Goal: Transaction & Acquisition: Book appointment/travel/reservation

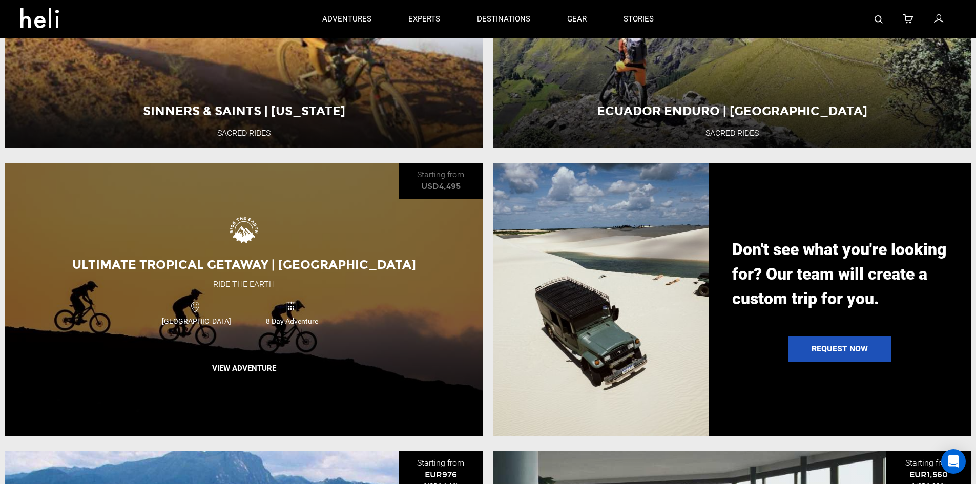
scroll to position [1075, 0]
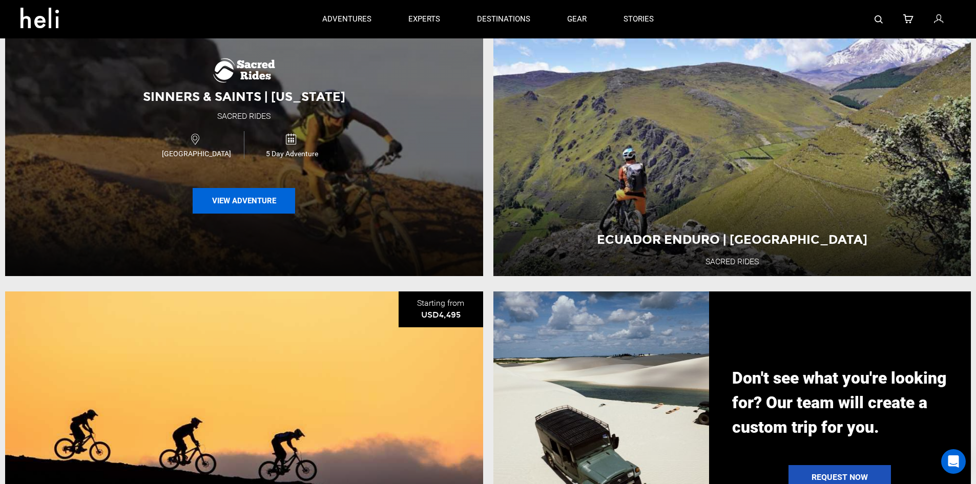
click at [255, 207] on button "View Adventure" at bounding box center [244, 201] width 102 height 26
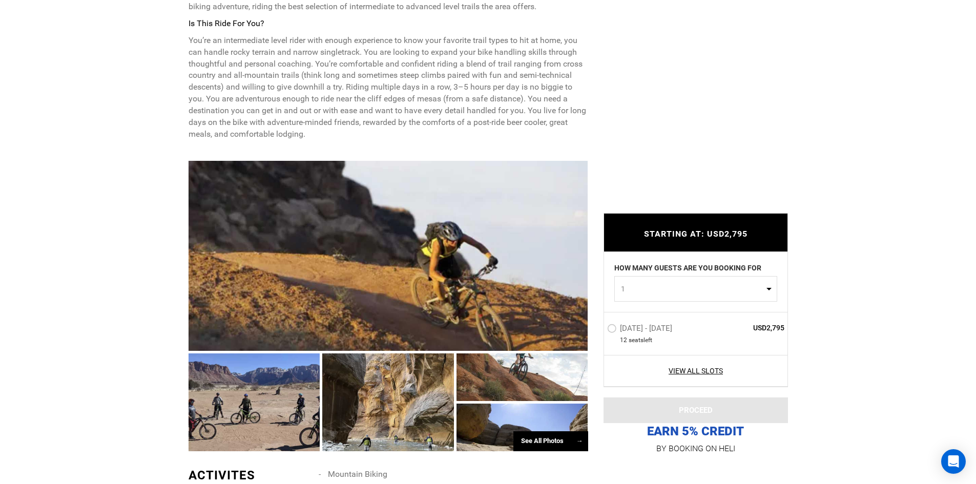
scroll to position [512, 0]
click at [251, 383] on div at bounding box center [254, 402] width 132 height 98
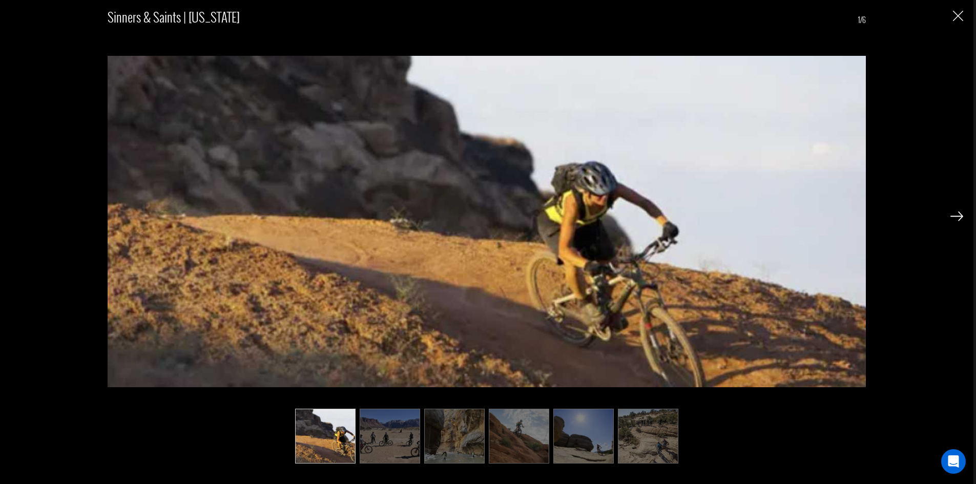
click at [955, 215] on img at bounding box center [956, 215] width 13 height 9
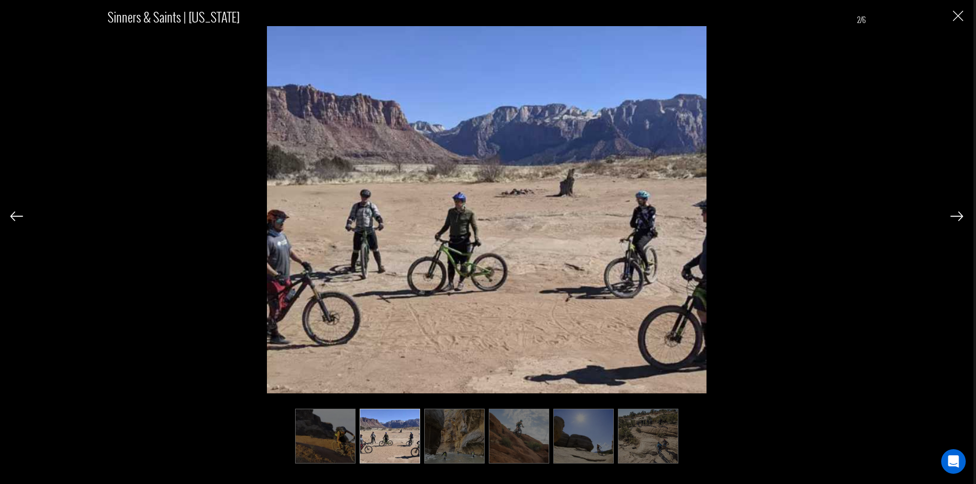
click at [956, 215] on img at bounding box center [956, 215] width 13 height 9
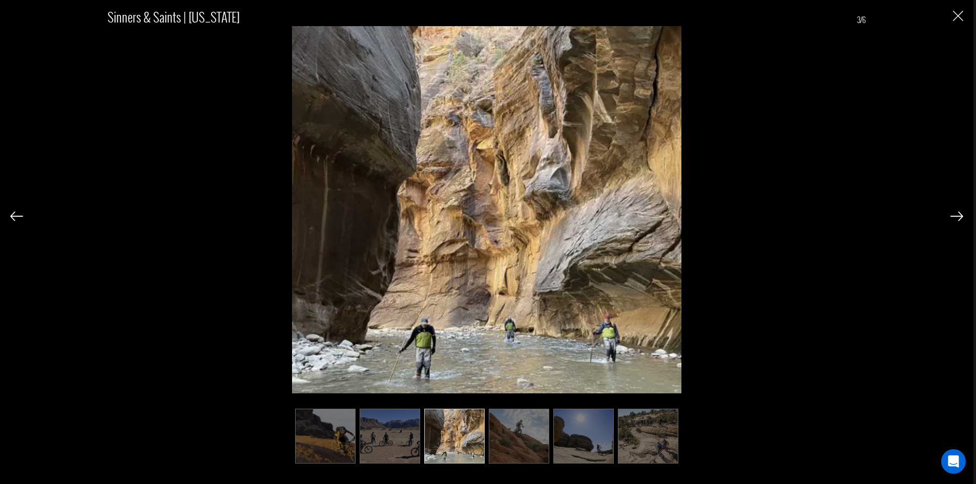
click at [956, 215] on img at bounding box center [956, 215] width 13 height 9
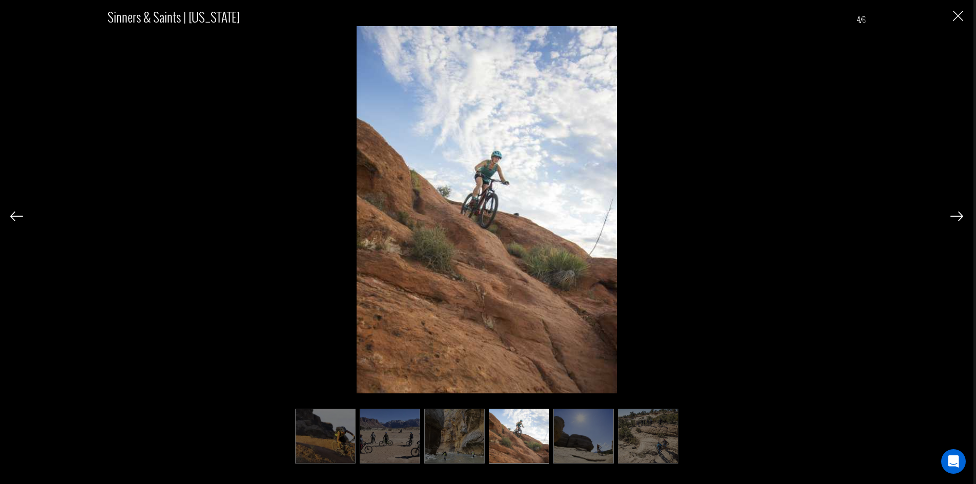
click at [956, 215] on img at bounding box center [956, 215] width 13 height 9
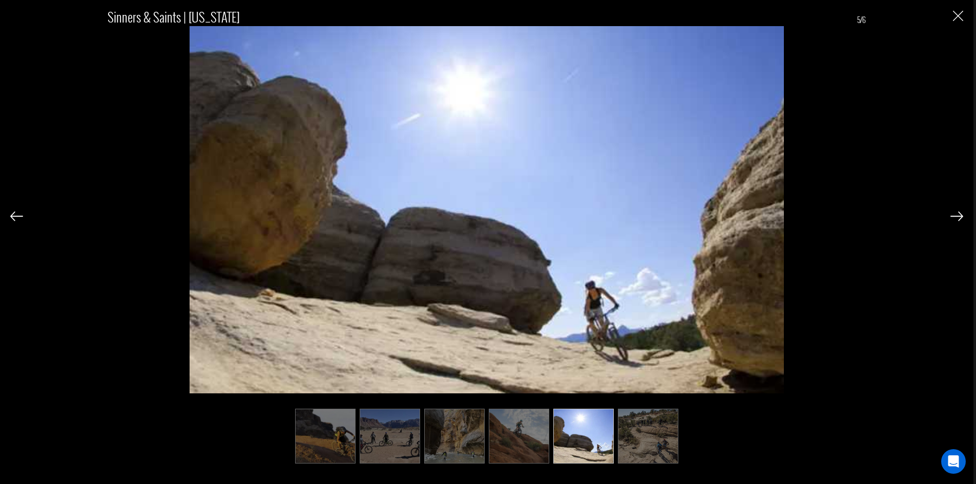
click at [956, 215] on img at bounding box center [956, 215] width 13 height 9
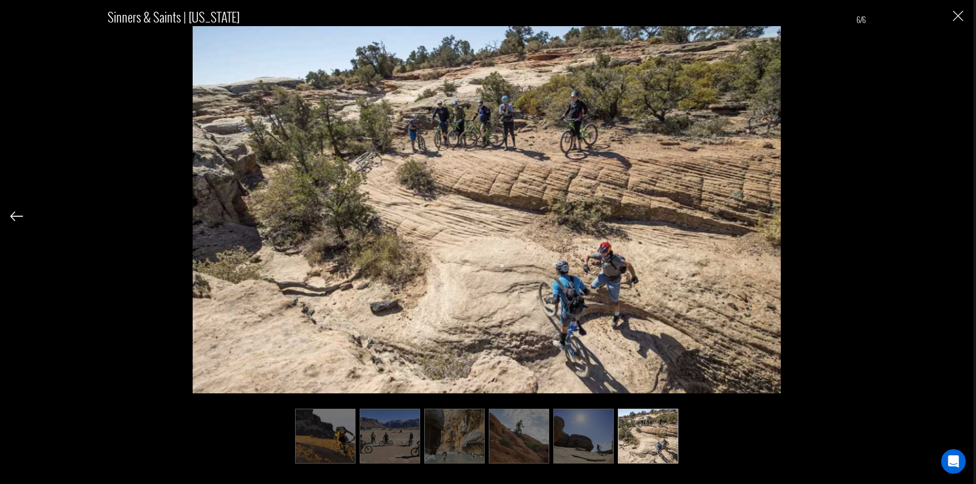
click at [956, 215] on div "Sinners & Saints | [US_STATE] 6/6" at bounding box center [486, 230] width 952 height 460
click at [655, 427] on img at bounding box center [648, 436] width 60 height 55
click at [959, 18] on img "Close" at bounding box center [957, 16] width 10 height 10
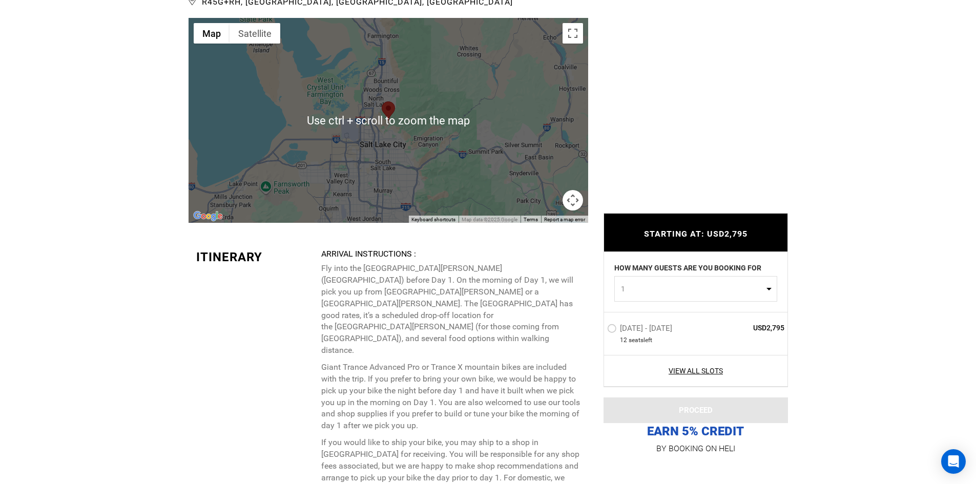
scroll to position [1741, 0]
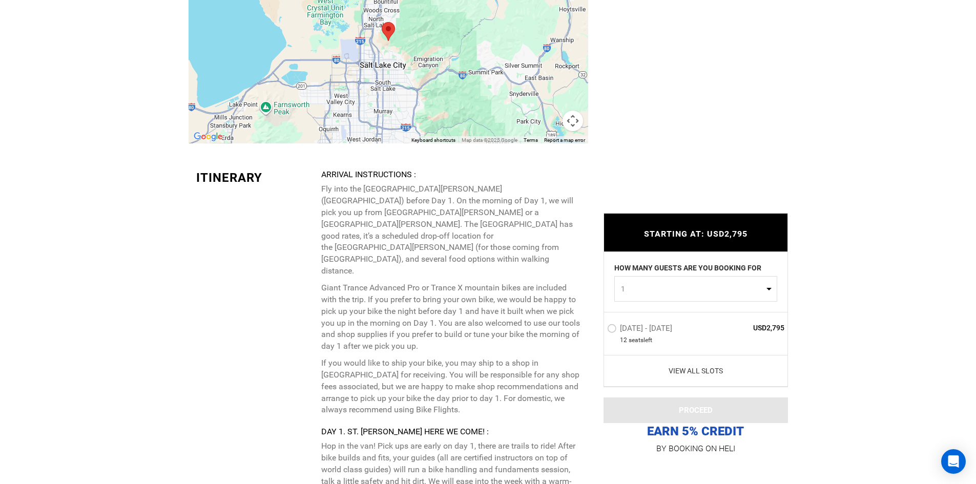
click at [696, 369] on link "View All Slots" at bounding box center [696, 371] width 178 height 10
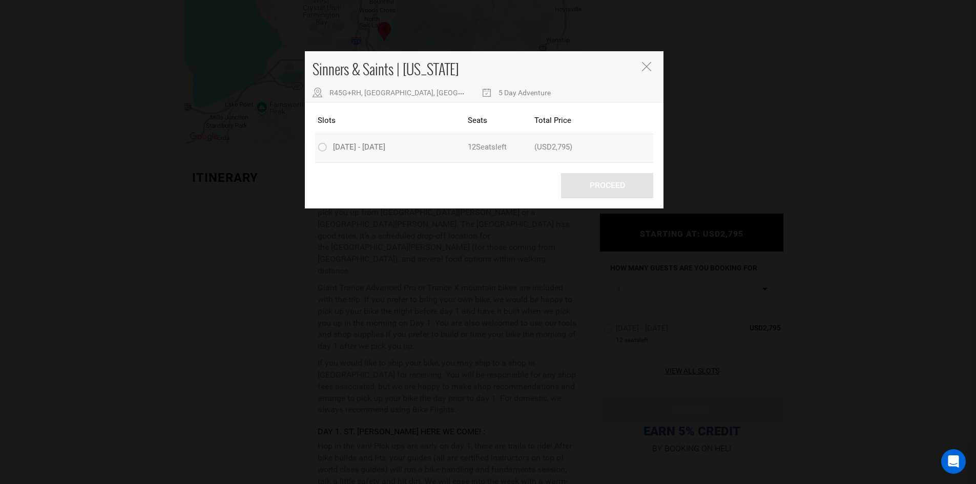
click at [321, 148] on label "[DATE] - [DATE]" at bounding box center [352, 148] width 70 height 12
click at [310, 148] on input "[DATE] - [DATE]" at bounding box center [310, 147] width 0 height 13
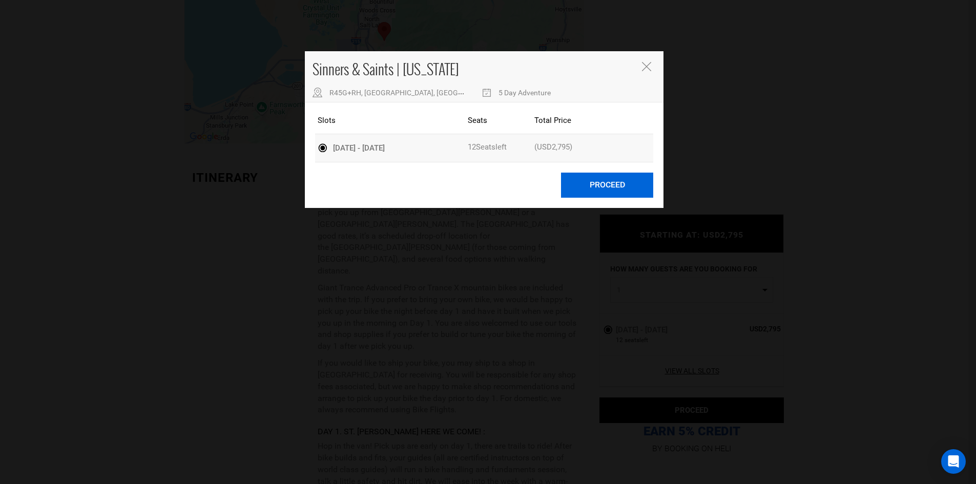
click at [606, 177] on button "Proceed" at bounding box center [607, 185] width 92 height 25
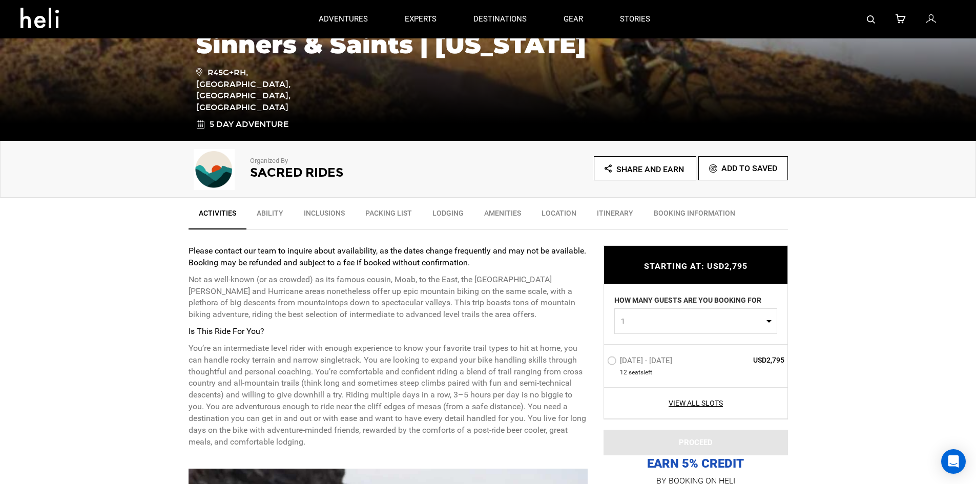
scroll to position [205, 0]
